Goal: Information Seeking & Learning: Learn about a topic

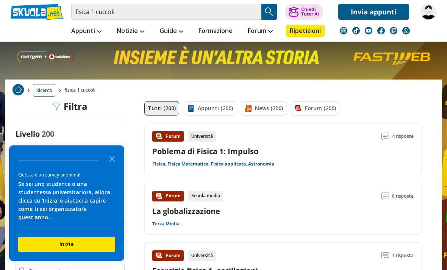
click at [32, 9] on link at bounding box center [37, 12] width 53 height 16
click at [108, 166] on icon "Close the survey" at bounding box center [112, 158] width 15 height 15
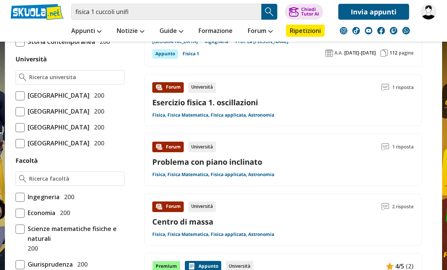
scroll to position [315, 0]
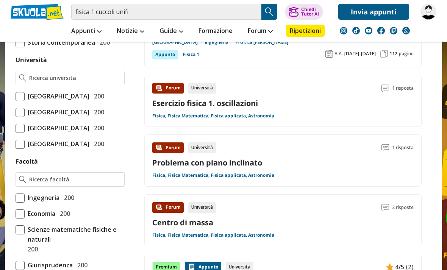
click at [20, 94] on span at bounding box center [20, 96] width 9 height 9
click at [16, 96] on input "Università degli Studi di Firenze 200" at bounding box center [16, 96] width 0 height 0
checkbox input "true"
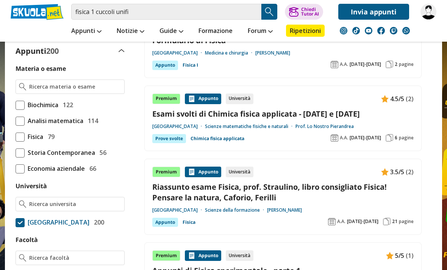
scroll to position [192, 0]
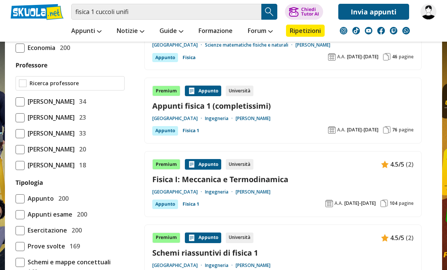
click at [33, 88] on input "Professore" at bounding box center [76, 84] width 92 height 8
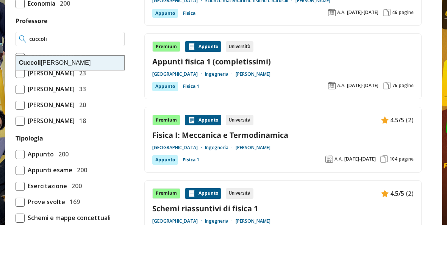
click at [88, 100] on div "Cuccoli Alessandro" at bounding box center [70, 107] width 108 height 14
type input "[PERSON_NAME]"
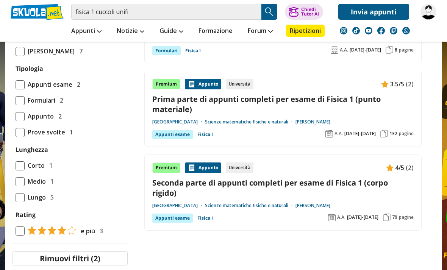
scroll to position [419, 0]
click at [372, 98] on link "Prima parte di appunti completi per esame di Fisica 1 (punto materiale)" at bounding box center [283, 104] width 262 height 20
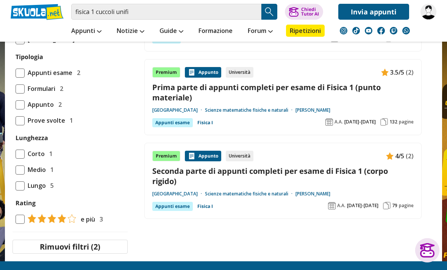
click at [182, 173] on link "Seconda parte di appunti completi per esame di Fisica 1 (corpo rigido)" at bounding box center [283, 176] width 262 height 20
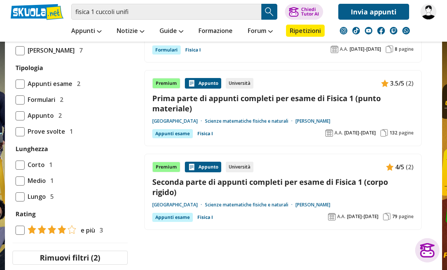
scroll to position [408, 0]
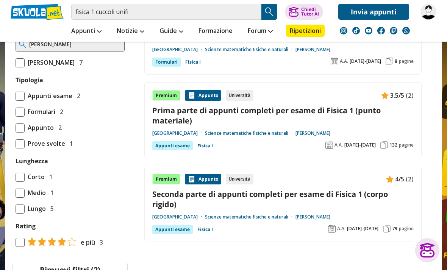
click at [288, 112] on link "Prima parte di appunti completi per esame di Fisica 1 (punto materiale)" at bounding box center [283, 115] width 262 height 20
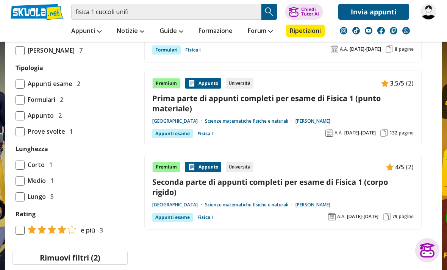
click at [290, 180] on link "Seconda parte di appunti completi per esame di Fisica 1 (corpo rigido)" at bounding box center [283, 187] width 262 height 20
click at [343, 99] on link "Prima parte di appunti completi per esame di Fisica 1 (punto materiale)" at bounding box center [283, 103] width 262 height 20
click at [323, 94] on link "Prima parte di appunti completi per esame di Fisica 1 (punto materiale)" at bounding box center [283, 103] width 262 height 20
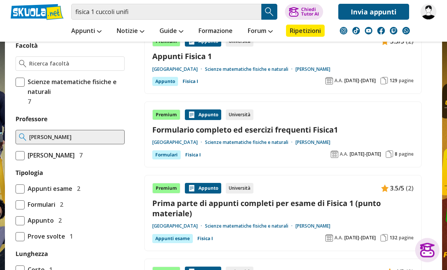
scroll to position [327, 0]
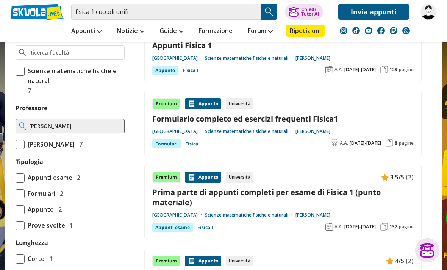
click at [116, 128] on div "Materia o esame Fisica Sperimentale 7 Università Università degli Studi di Fire…" at bounding box center [70, 126] width 115 height 408
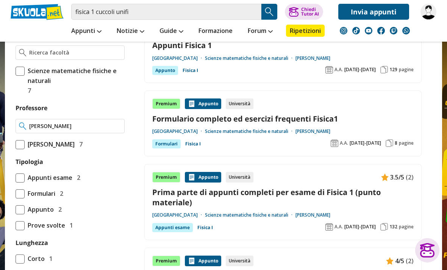
click at [120, 130] on input "Cuccoli Alessandro" at bounding box center [75, 126] width 92 height 8
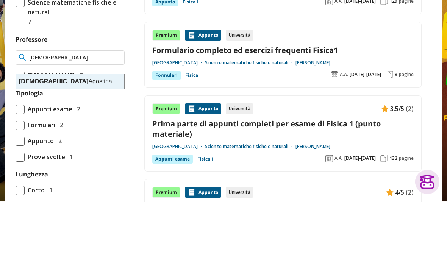
type input "Latino Agostina"
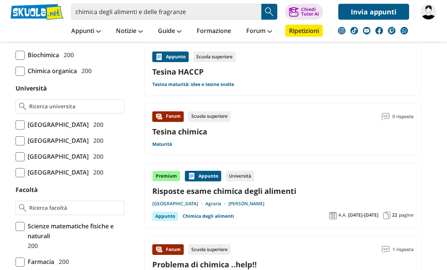
click at [21, 162] on span at bounding box center [20, 156] width 9 height 9
click at [16, 157] on input "[GEOGRAPHIC_DATA] 200" at bounding box center [16, 157] width 0 height 0
checkbox input "true"
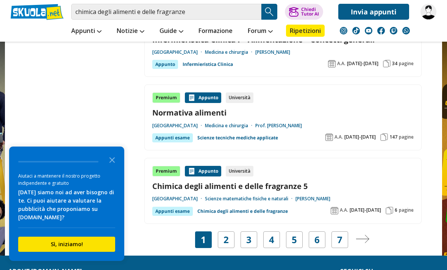
scroll to position [1361, 0]
click at [224, 237] on link "2" at bounding box center [226, 240] width 5 height 11
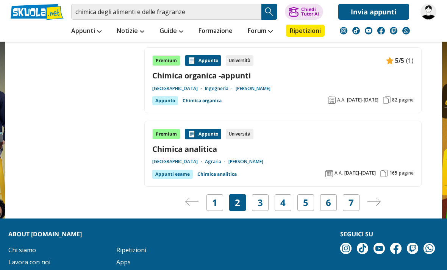
scroll to position [1398, 0]
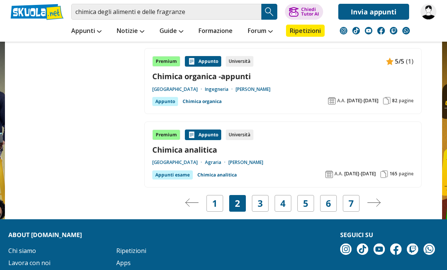
click at [217, 198] on link "1" at bounding box center [214, 203] width 5 height 11
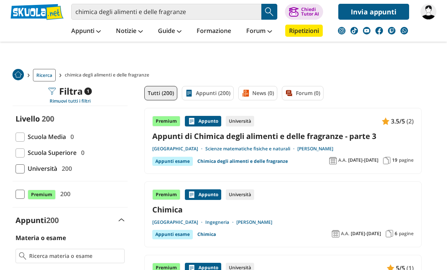
scroll to position [16, 0]
click at [344, 136] on link "Appunti di Chimica degli alimenti e delle fragranze - parte 3" at bounding box center [283, 136] width 262 height 10
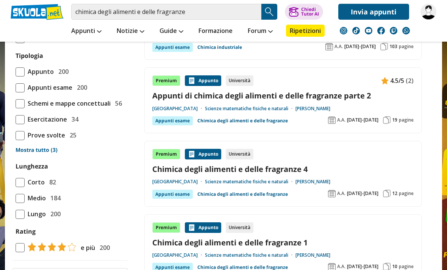
scroll to position [644, 0]
click at [286, 240] on link "Chimica degli alimenti e delle fragranze 1" at bounding box center [283, 243] width 262 height 10
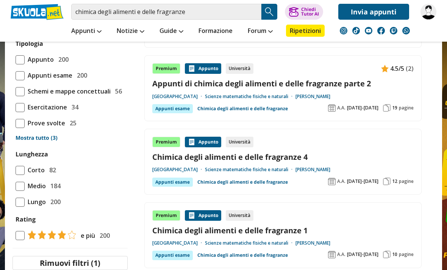
click at [346, 79] on link "Appunti di chimica degli alimenti e delle fragranze parte 2" at bounding box center [283, 84] width 262 height 10
